Goal: Navigation & Orientation: Find specific page/section

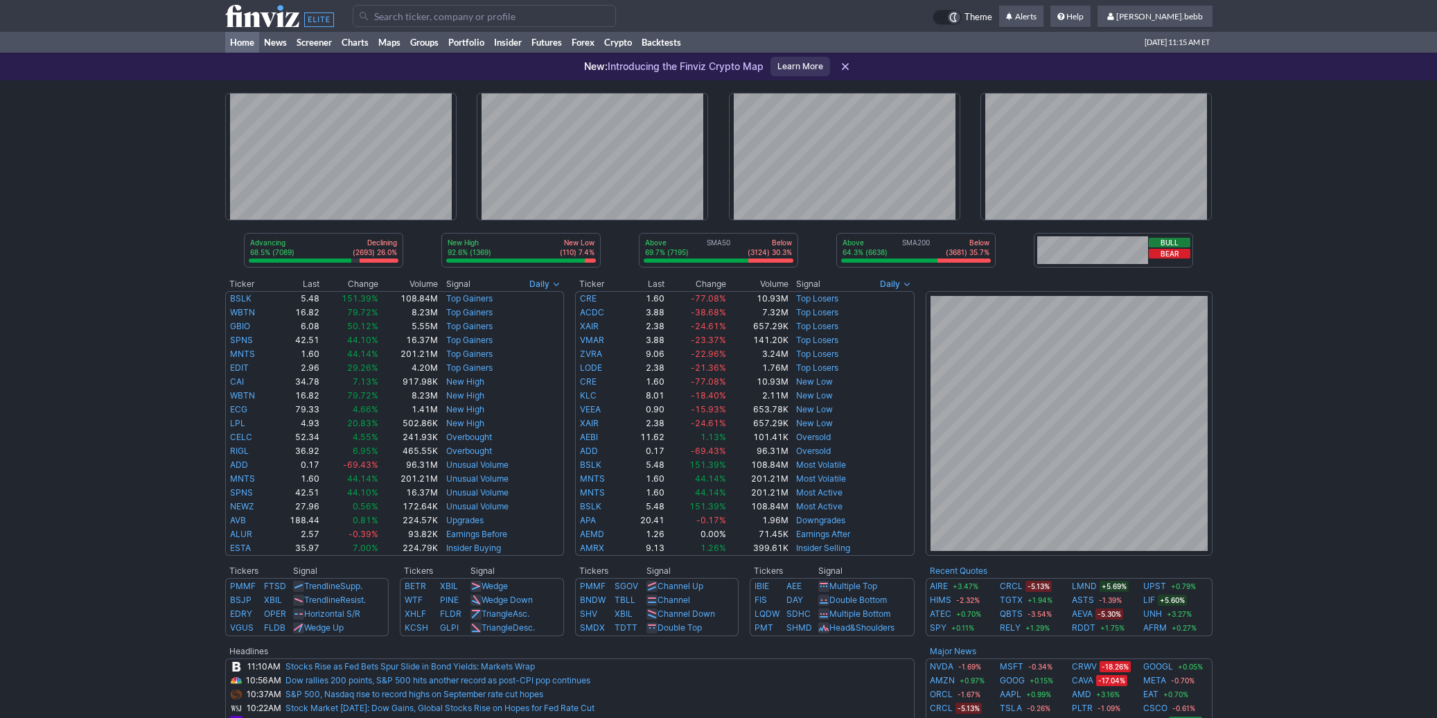
click at [260, 15] on icon at bounding box center [279, 16] width 109 height 22
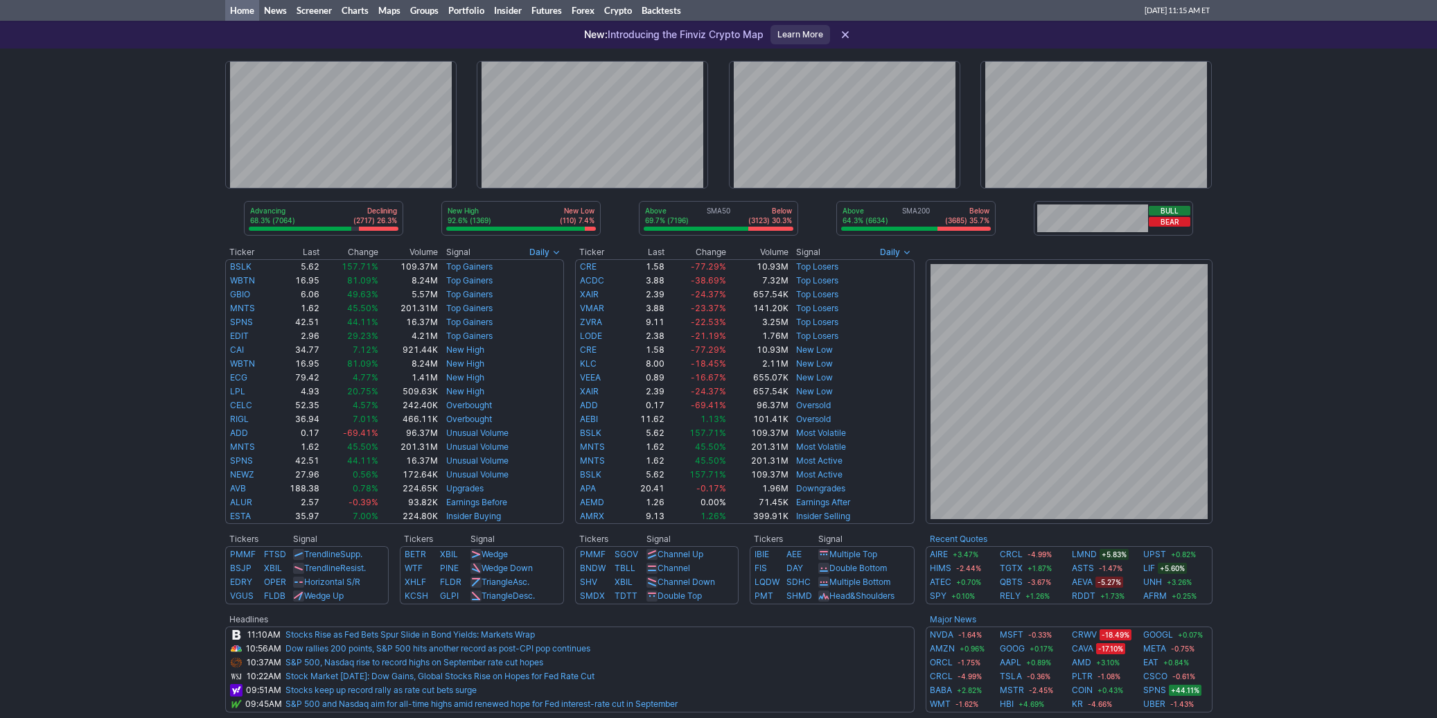
scroll to position [33, 0]
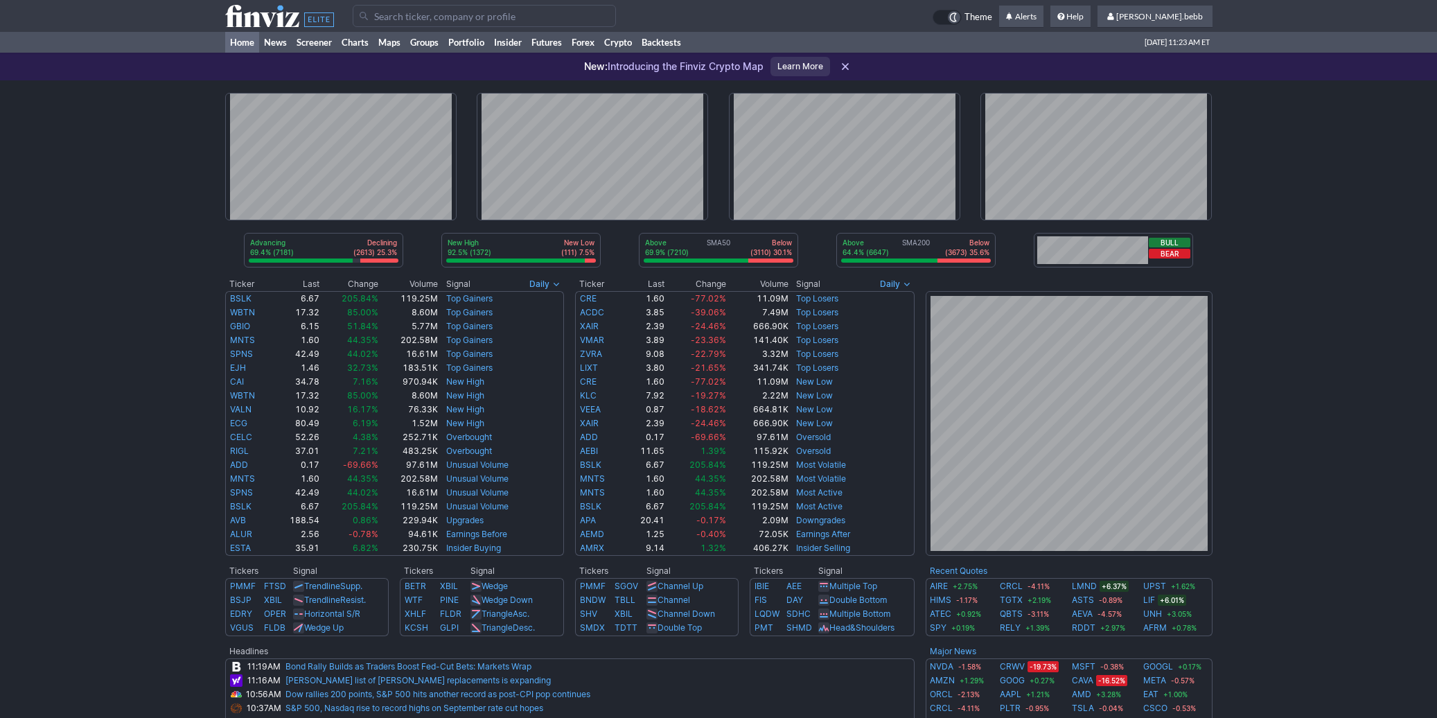
click at [236, 21] on use at bounding box center [279, 16] width 109 height 22
click at [249, 19] on use at bounding box center [279, 16] width 109 height 22
click at [272, 21] on icon at bounding box center [279, 16] width 109 height 22
click at [272, 15] on use at bounding box center [279, 16] width 109 height 22
click at [263, 15] on use at bounding box center [279, 16] width 109 height 22
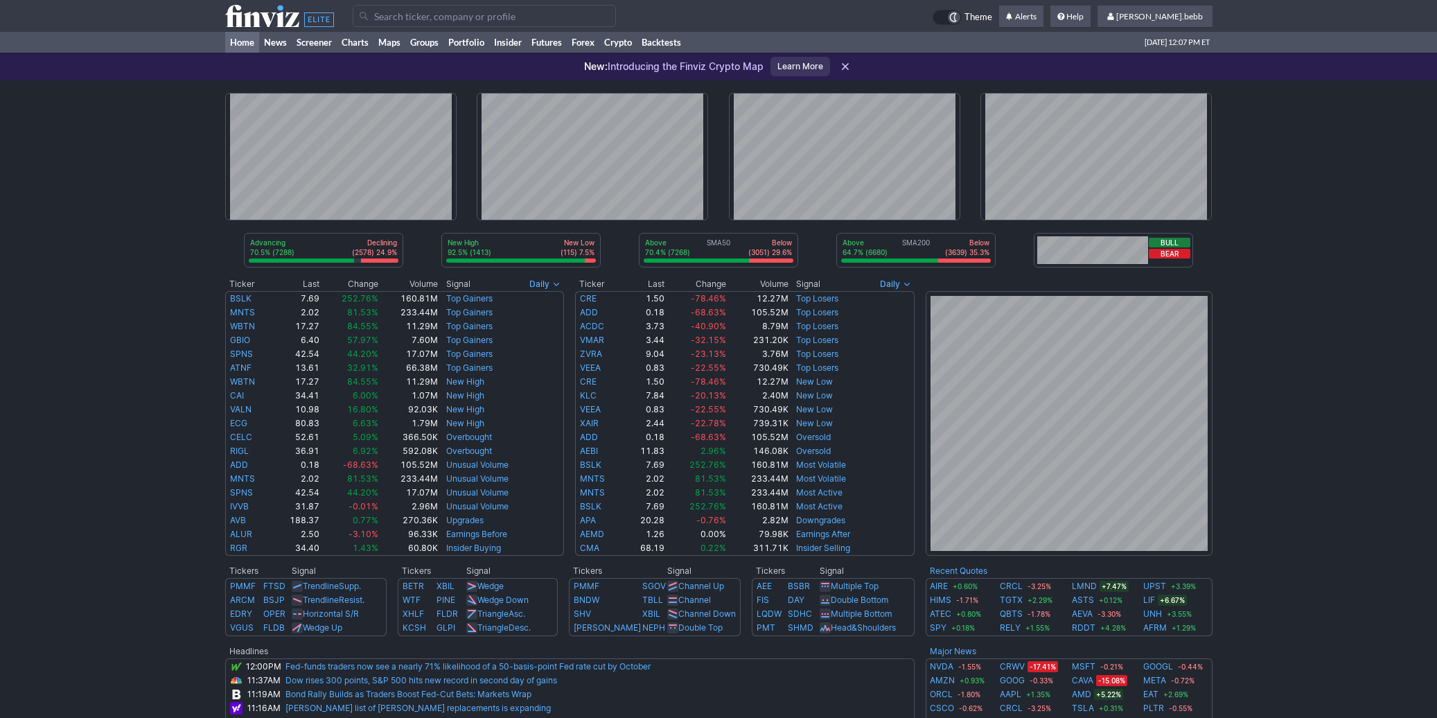
click at [246, 21] on use at bounding box center [279, 16] width 109 height 22
